Goal: Task Accomplishment & Management: Manage account settings

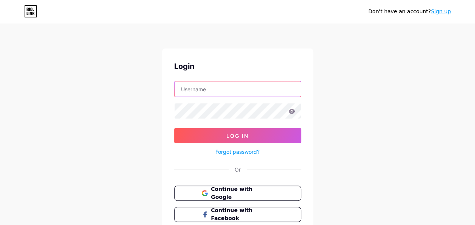
click at [246, 90] on input "text" at bounding box center [238, 88] width 126 height 15
type input "MicBallo67"
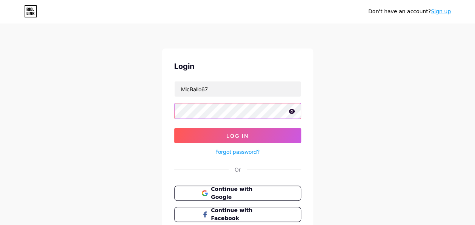
click at [174, 128] on button "Log In" at bounding box center [237, 135] width 127 height 15
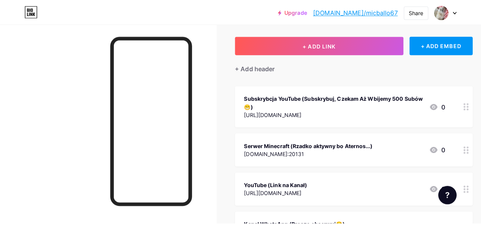
scroll to position [38, 0]
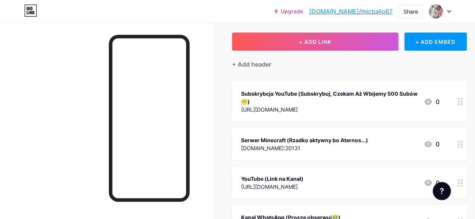
click at [362, 94] on div "Subskrybcja YouTube (Subskrybuj, Czekam Aż Wbijemy 500 Subów😁)" at bounding box center [329, 98] width 177 height 16
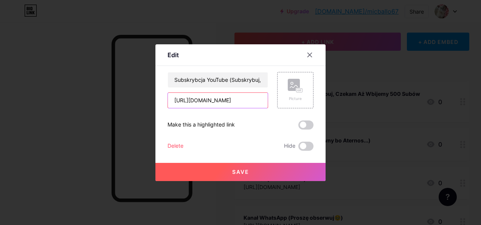
click at [259, 98] on input "[URL][DOMAIN_NAME]" at bounding box center [218, 100] width 100 height 15
type input "[URL][DOMAIN_NAME]"
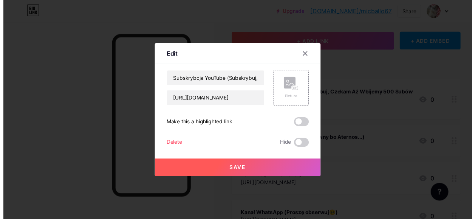
scroll to position [0, 0]
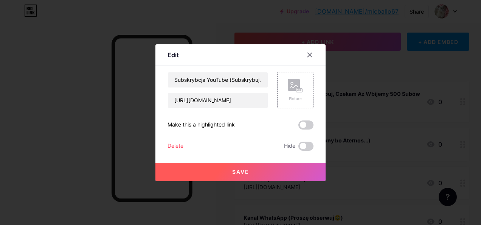
click at [239, 172] on span "Save" at bounding box center [240, 171] width 17 height 6
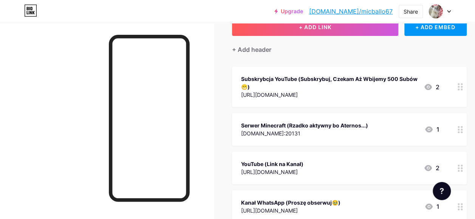
scroll to position [76, 0]
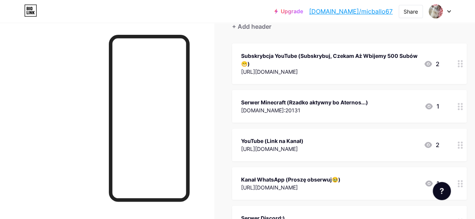
click at [385, 108] on div "Serwer Minecraft (Rzadko aktywny bo Aternos...) [DOMAIN_NAME]:20131 1" at bounding box center [340, 106] width 199 height 17
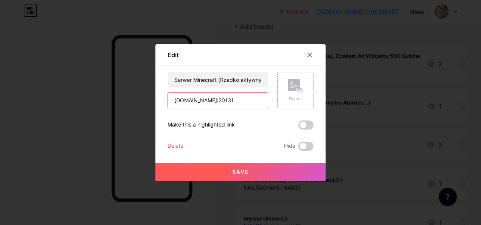
drag, startPoint x: 251, startPoint y: 99, endPoint x: 163, endPoint y: 95, distance: 88.6
click at [163, 95] on div "Edit Content YouTube Play YouTube video without leaving your page. ADD Vimeo Pl…" at bounding box center [240, 112] width 170 height 137
type input "[DOMAIN_NAME]"
click at [206, 171] on button "Save" at bounding box center [240, 172] width 170 height 18
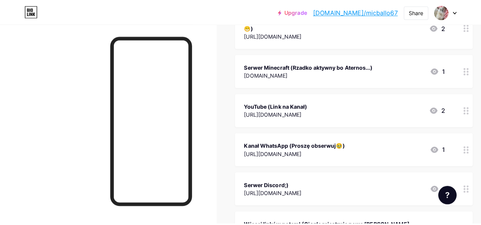
scroll to position [113, 0]
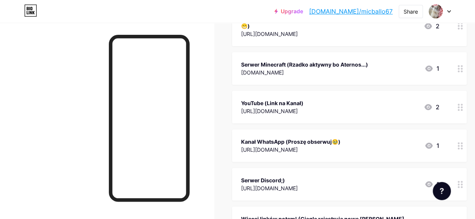
click at [345, 101] on div "YouTube (Link na Kanał) [URL][DOMAIN_NAME] 2" at bounding box center [340, 106] width 199 height 17
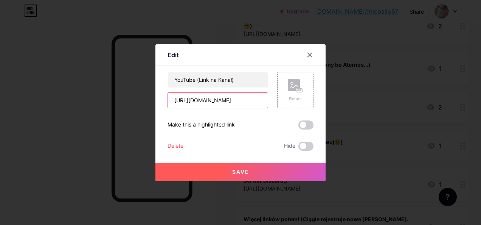
scroll to position [0, 7]
drag, startPoint x: 232, startPoint y: 101, endPoint x: 277, endPoint y: 103, distance: 45.1
click at [277, 103] on div "YouTube (Link na Kanał) [URL][DOMAIN_NAME] Picture" at bounding box center [241, 90] width 146 height 36
type input "[URL][DOMAIN_NAME]"
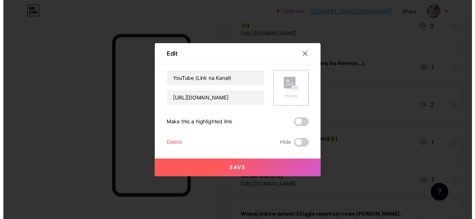
scroll to position [0, 0]
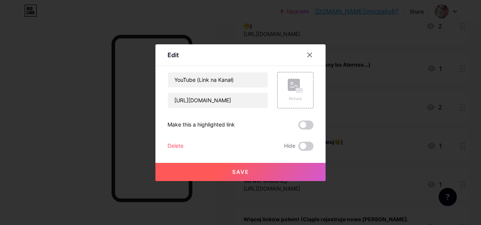
click at [245, 171] on span "Save" at bounding box center [240, 171] width 17 height 6
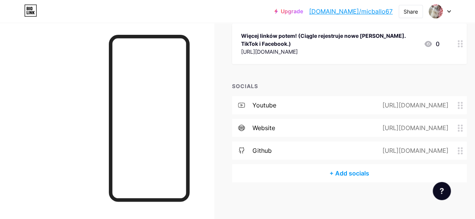
scroll to position [297, 0]
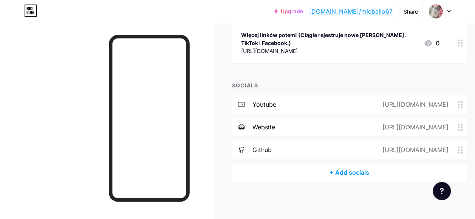
click at [403, 104] on div "[URL][DOMAIN_NAME]" at bounding box center [414, 104] width 87 height 9
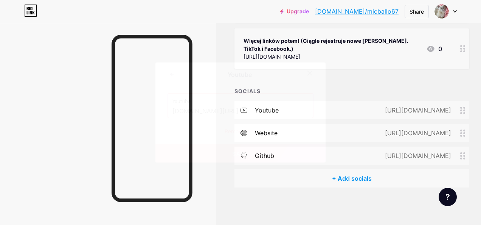
drag, startPoint x: 248, startPoint y: 110, endPoint x: 216, endPoint y: 113, distance: 32.3
click at [216, 113] on input "[DOMAIN_NAME][URL]" at bounding box center [240, 111] width 136 height 13
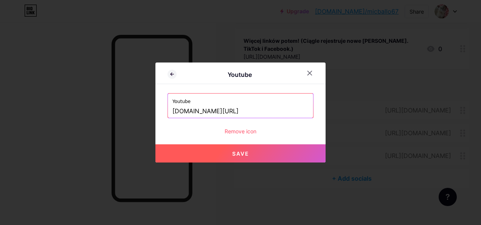
click at [283, 154] on button "Save" at bounding box center [240, 153] width 170 height 18
type input "[URL][DOMAIN_NAME]"
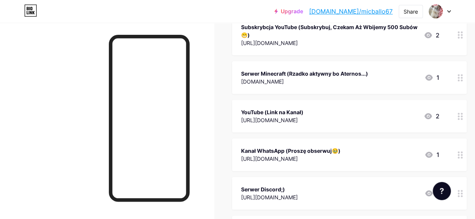
scroll to position [102, 0]
